Goal: Information Seeking & Learning: Learn about a topic

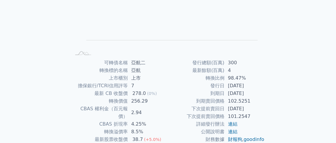
scroll to position [118, 0]
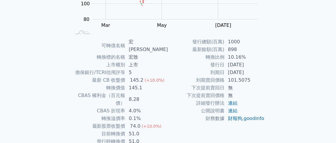
scroll to position [118, 0]
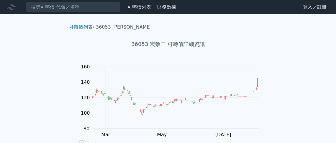
scroll to position [89, 0]
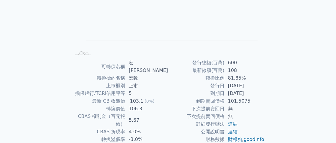
scroll to position [118, 0]
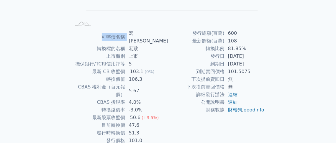
drag, startPoint x: 131, startPoint y: 35, endPoint x: 156, endPoint y: 29, distance: 25.5
click at [156, 29] on div "可轉債列表 › 36052 宏致二 36052 宏致二 可轉債詳細資訊 Zoom Out L L Chart created using amCharts l…" at bounding box center [168, 33] width 208 height 275
click at [147, 35] on td "宏致二" at bounding box center [146, 37] width 43 height 15
click at [146, 33] on td "宏致二" at bounding box center [146, 37] width 43 height 15
drag, startPoint x: 146, startPoint y: 33, endPoint x: 129, endPoint y: 37, distance: 16.8
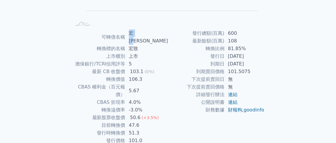
click at [129, 37] on td "宏致二" at bounding box center [146, 37] width 43 height 15
copy td "宏致二"
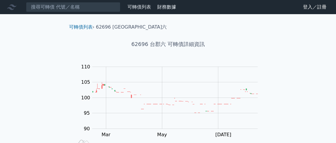
scroll to position [118, 0]
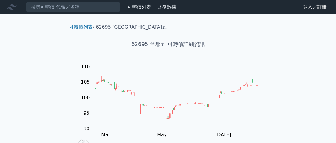
scroll to position [130, 0]
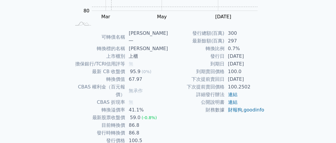
scroll to position [118, 0]
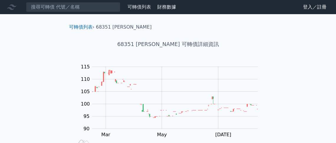
scroll to position [118, 0]
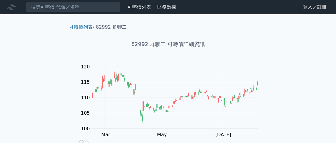
scroll to position [130, 0]
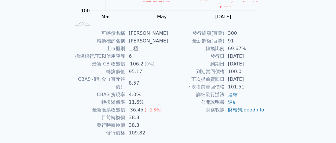
scroll to position [30, 0]
